Goal: Check status: Check status

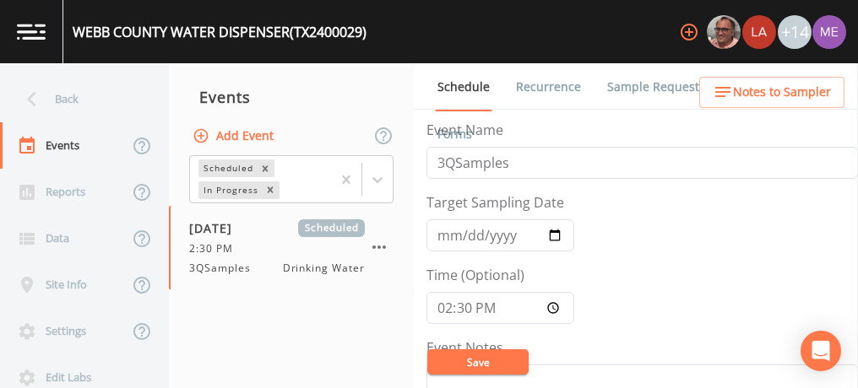
scroll to position [41, 0]
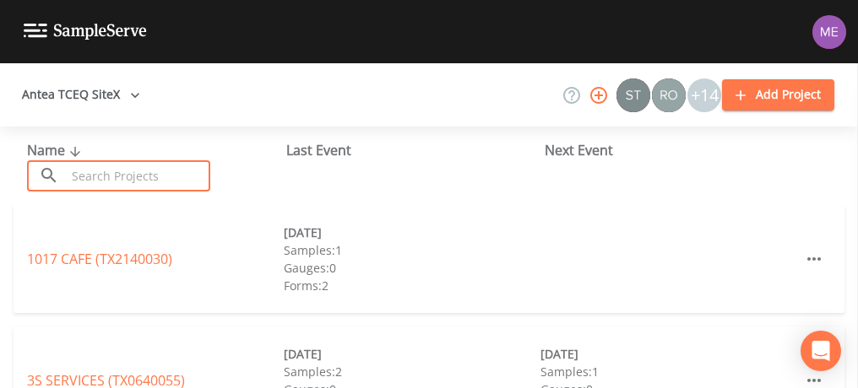
click at [146, 174] on input "text" at bounding box center [138, 175] width 144 height 31
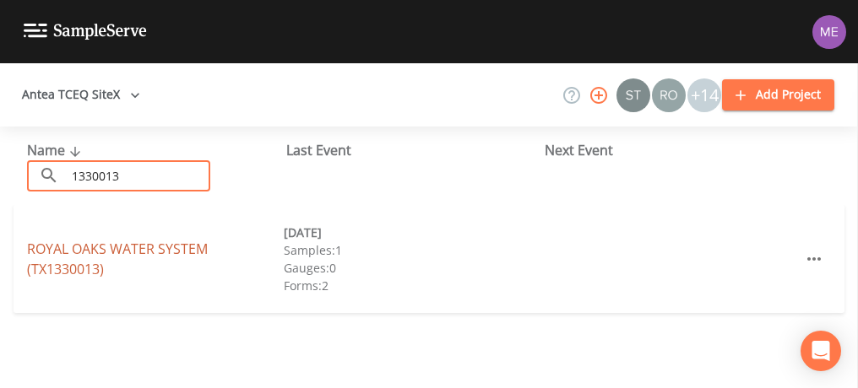
type input "1330013"
click at [71, 247] on link "ROYAL OAKS WATER SYSTEM (TX1330013)" at bounding box center [117, 259] width 181 height 39
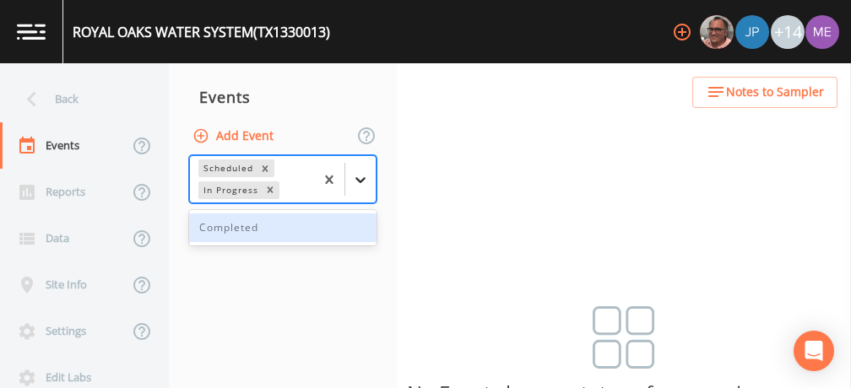
click at [353, 175] on icon at bounding box center [360, 179] width 17 height 17
click at [337, 220] on div "Completed" at bounding box center [282, 228] width 187 height 29
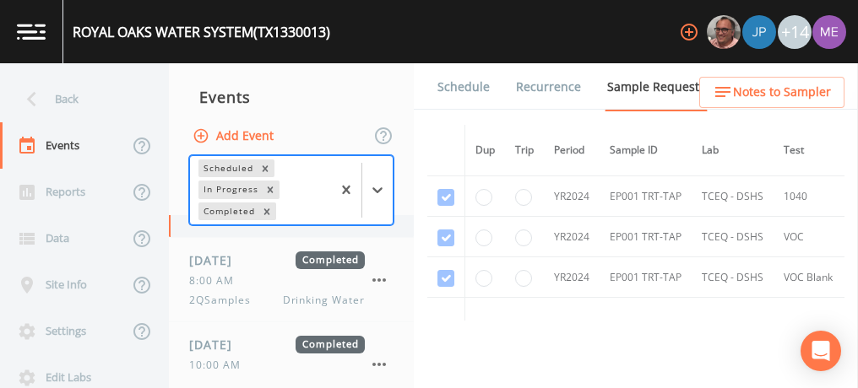
scroll to position [95, 0]
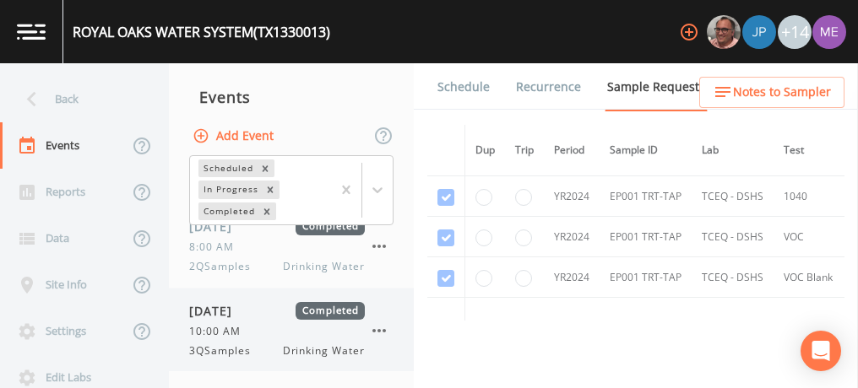
click at [244, 317] on span "08/21/2025" at bounding box center [216, 311] width 55 height 18
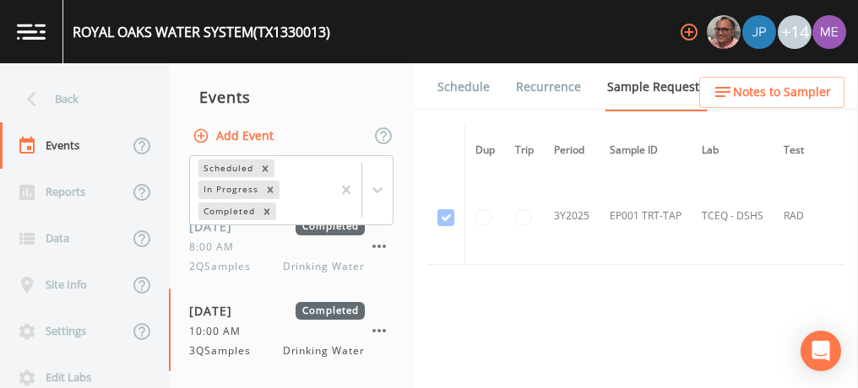
scroll to position [1117, 0]
